Goal: Information Seeking & Learning: Compare options

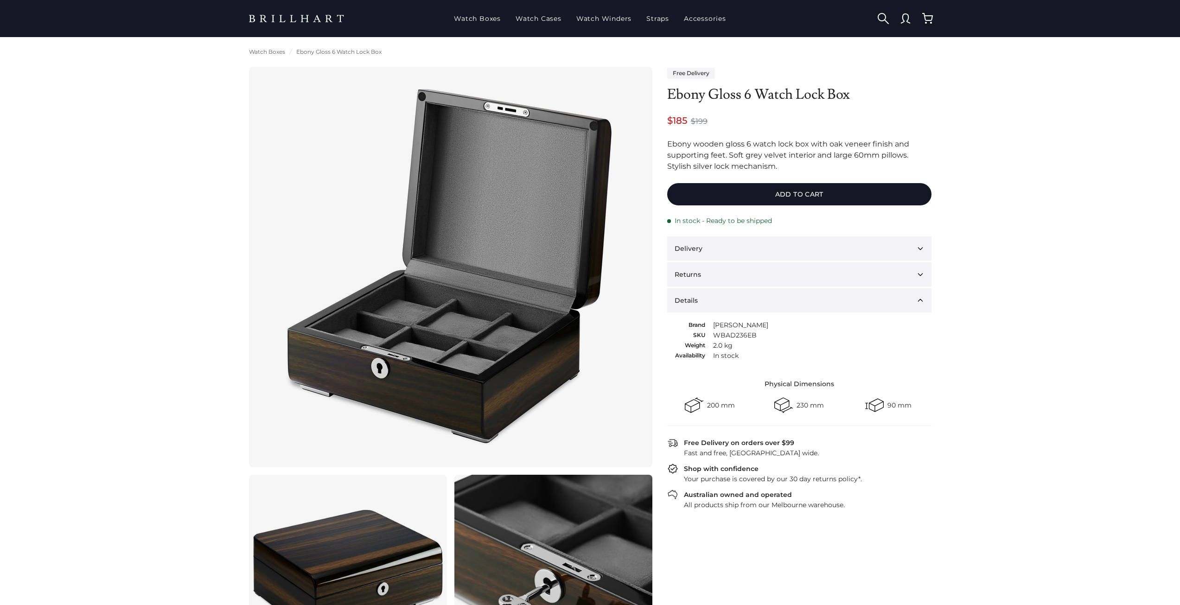
scroll to position [1040, 0]
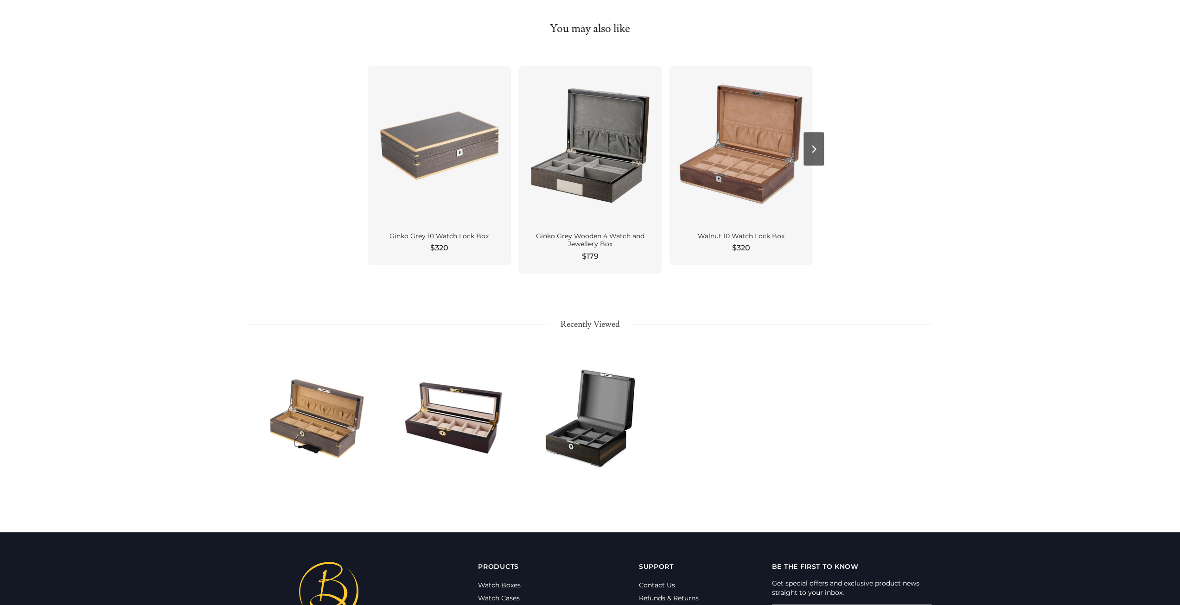
scroll to position [741, 0]
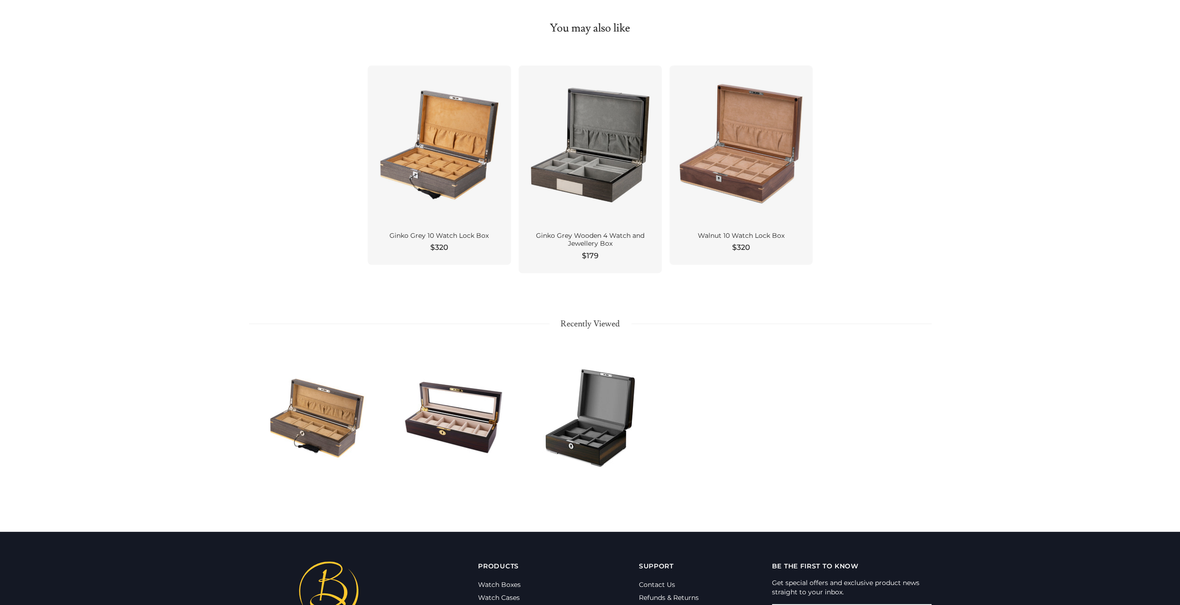
click at [464, 434] on div at bounding box center [453, 418] width 136 height 153
